Goal: Task Accomplishment & Management: Manage account settings

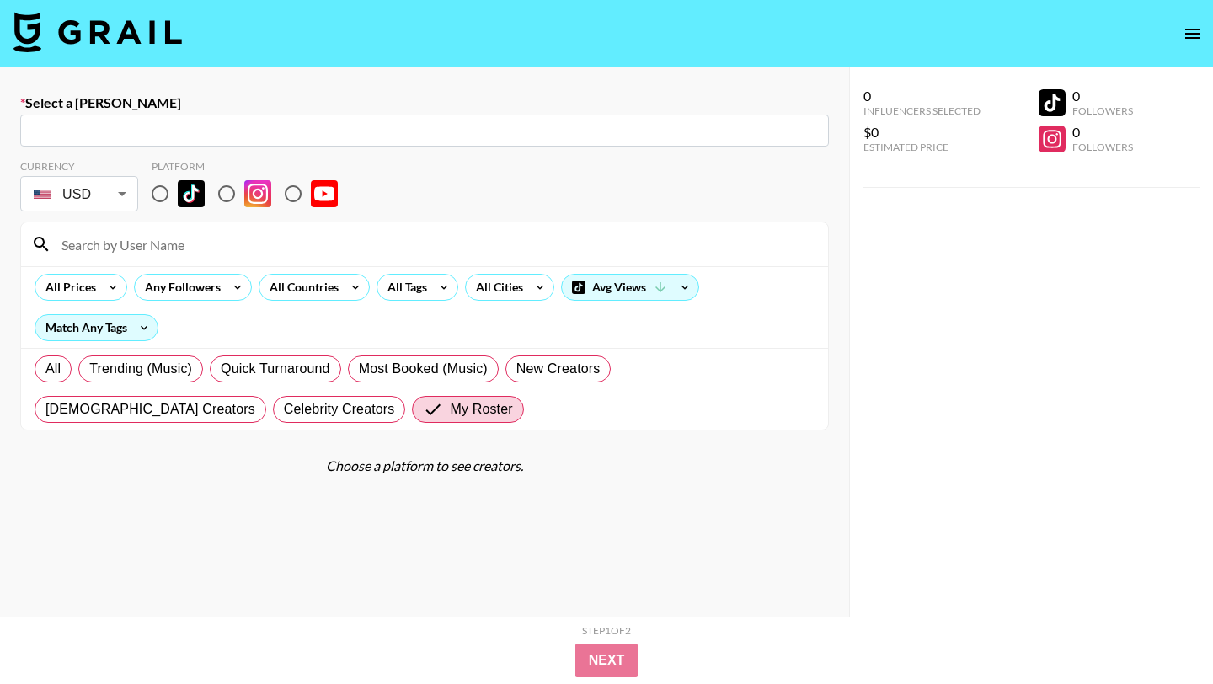
click at [97, 33] on img at bounding box center [97, 32] width 169 height 40
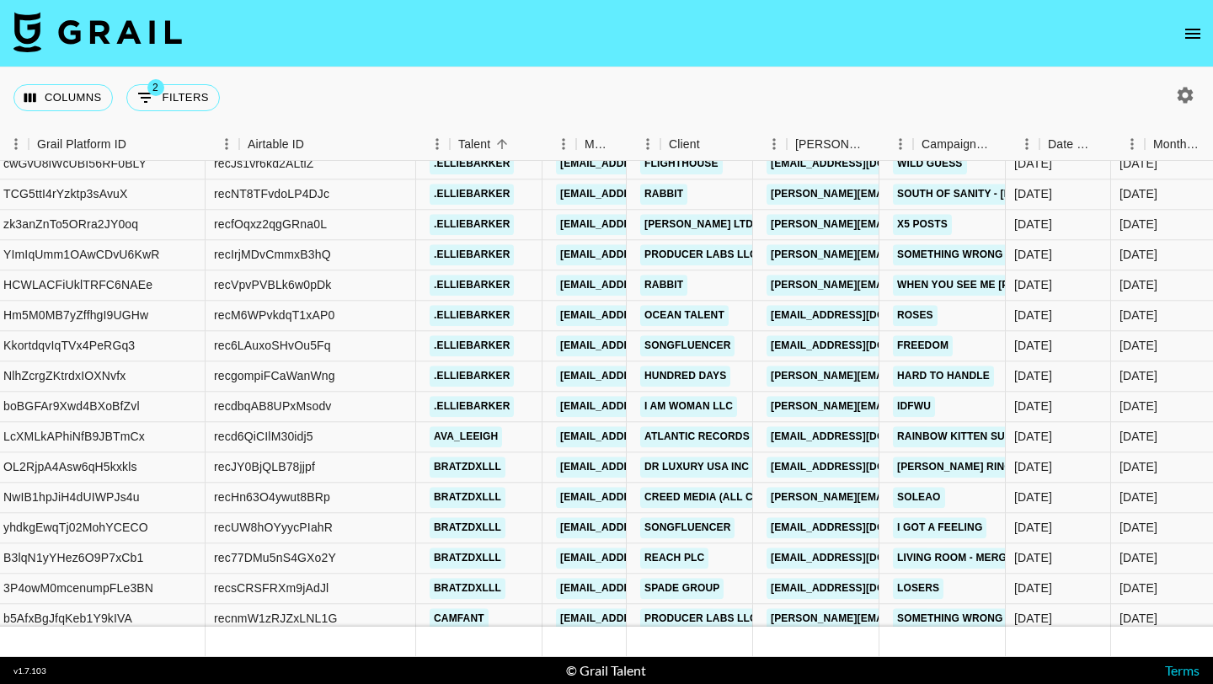
scroll to position [9888, 344]
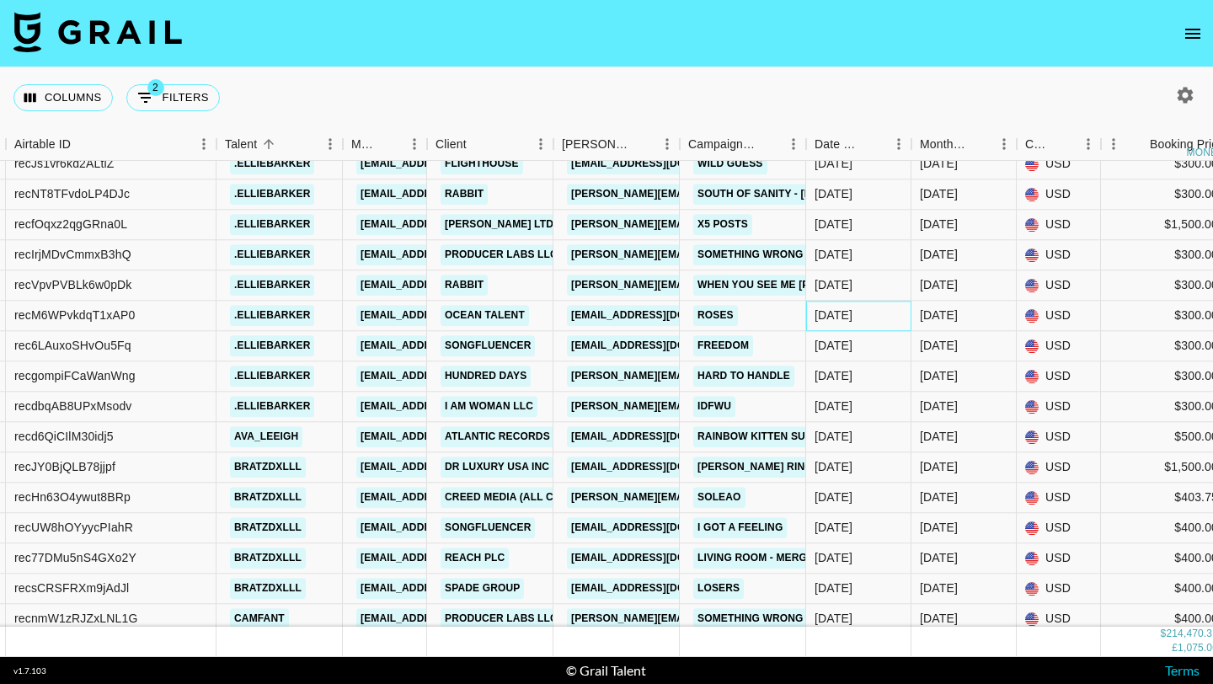
click at [825, 319] on div "[DATE]" at bounding box center [834, 316] width 38 height 17
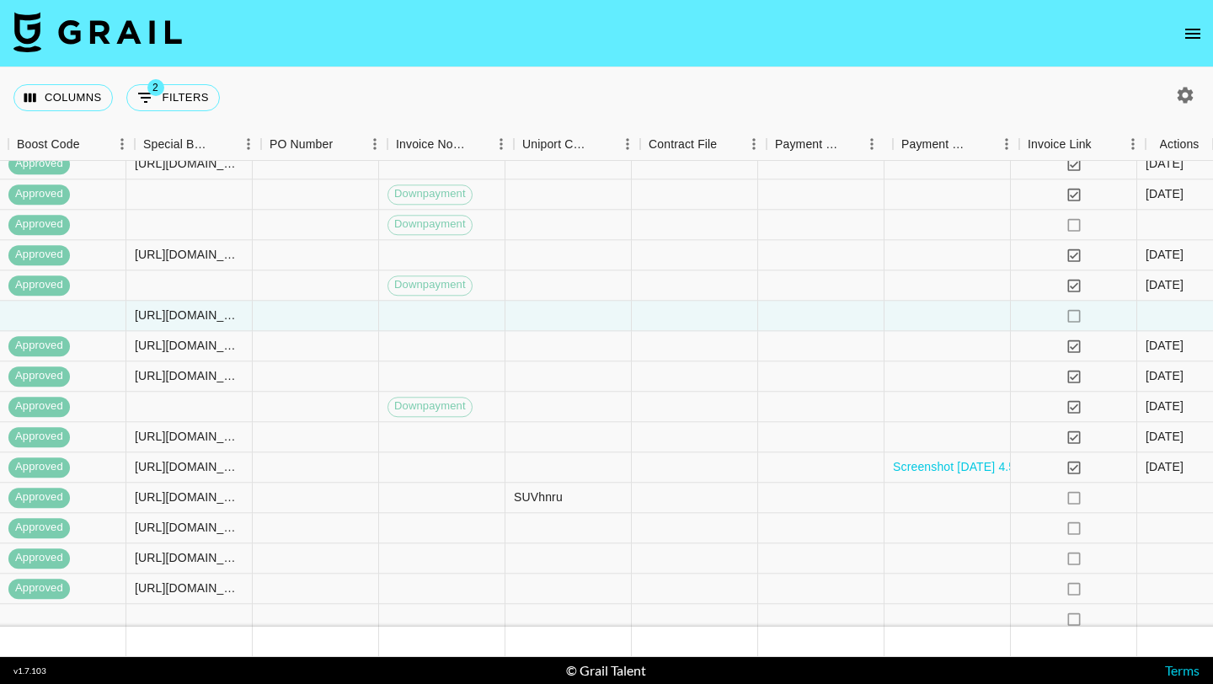
scroll to position [9888, 2026]
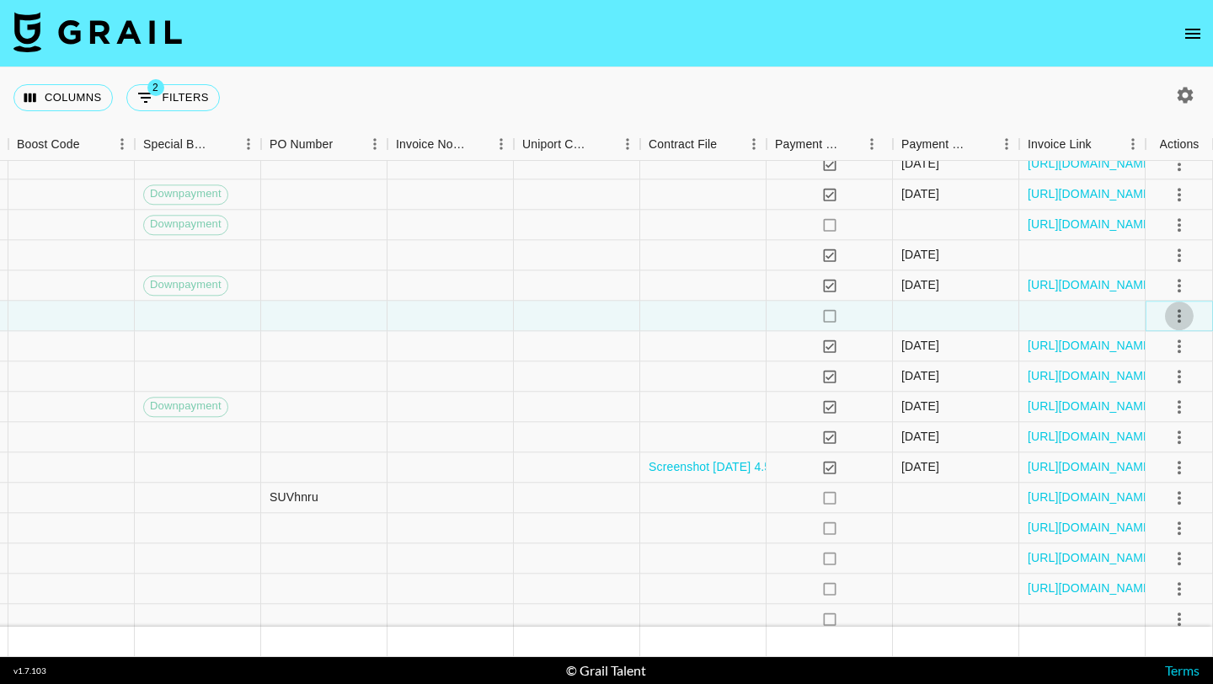
click at [1177, 309] on icon "select merge strategy" at bounding box center [1180, 316] width 20 height 20
click at [1150, 468] on li "Approve" at bounding box center [1195, 473] width 110 height 30
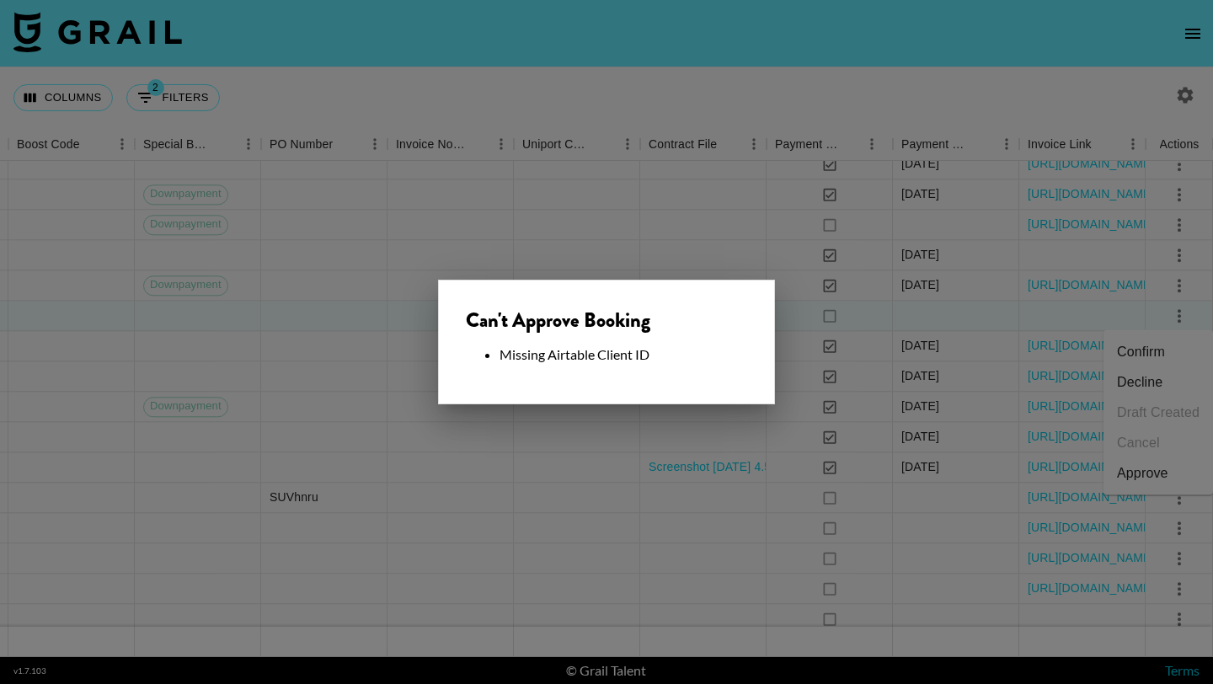
click at [657, 562] on div at bounding box center [606, 342] width 1213 height 684
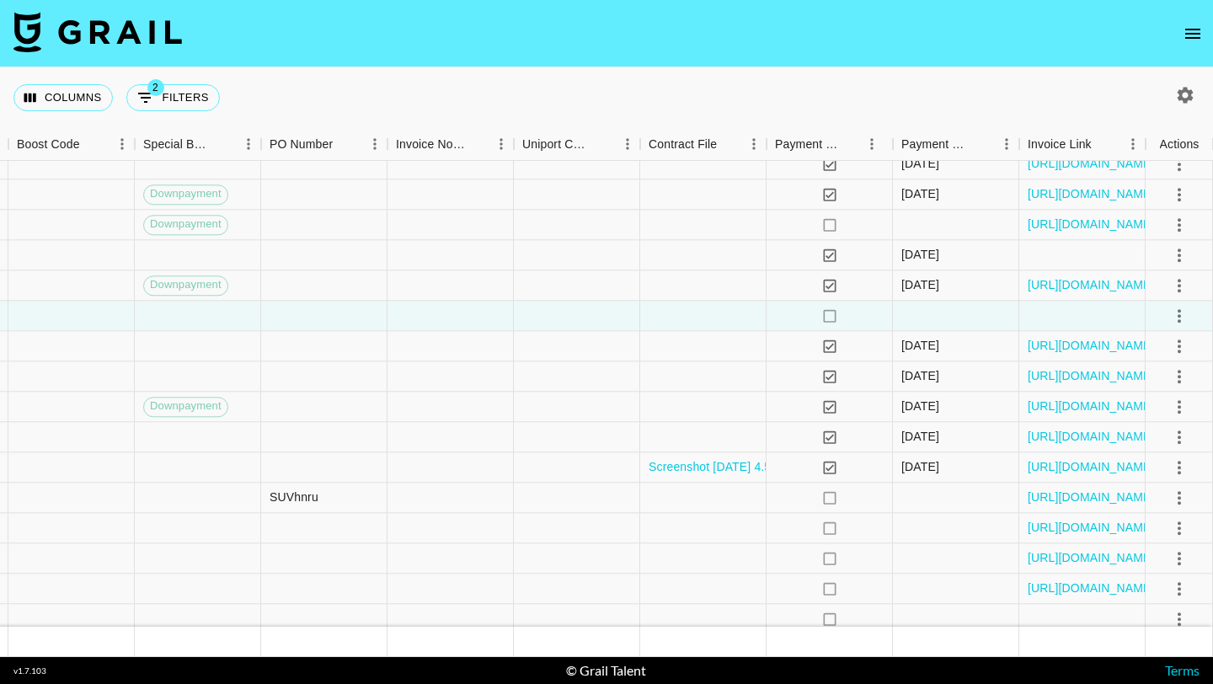
click at [1178, 319] on icon "select merge strategy" at bounding box center [1180, 316] width 20 height 20
click at [1162, 480] on div "Approve" at bounding box center [1142, 473] width 51 height 20
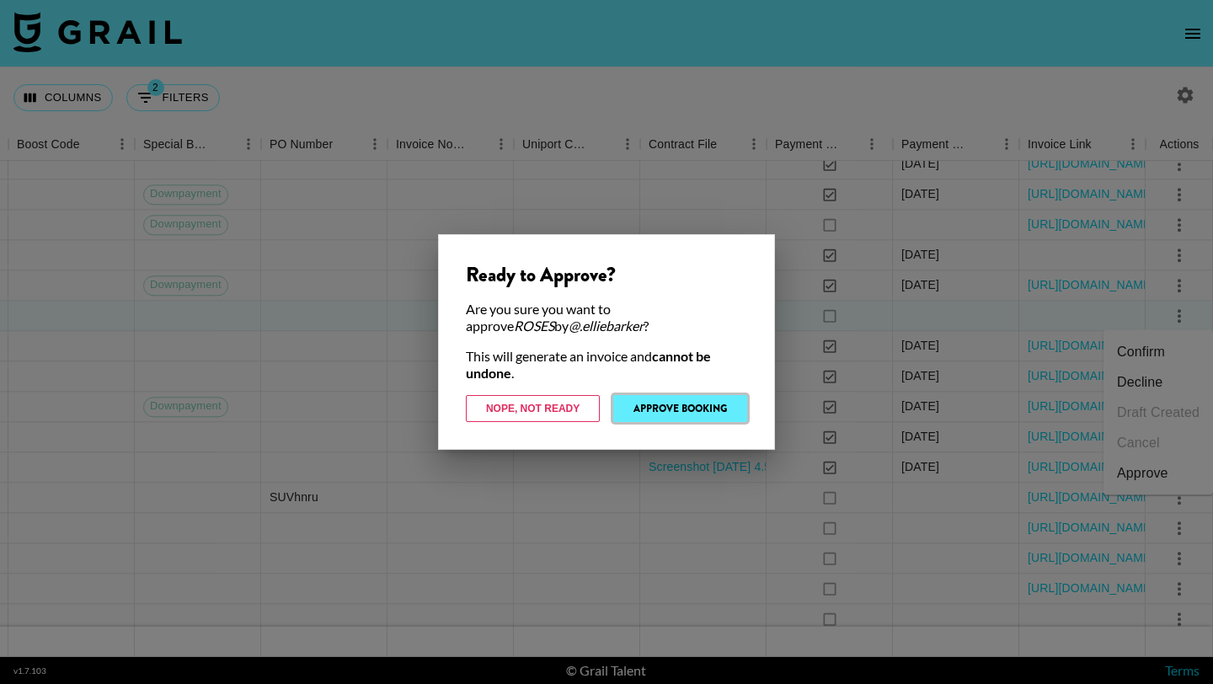
click at [702, 408] on button "Approve Booking" at bounding box center [680, 408] width 134 height 27
